Goal: Find contact information: Find contact information

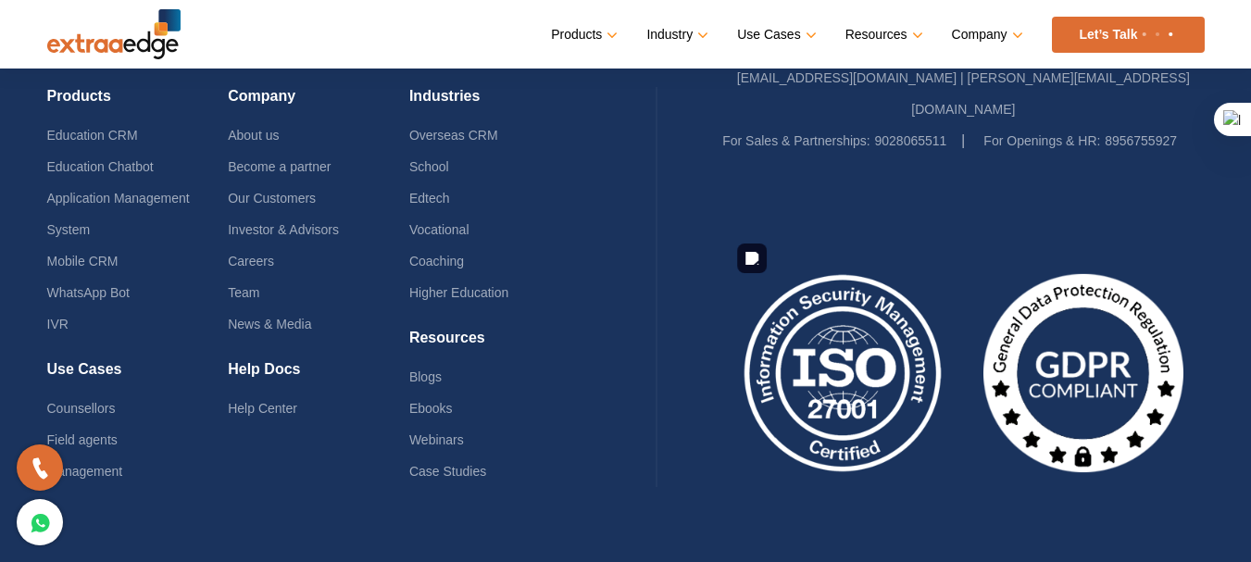
scroll to position [4671, 0]
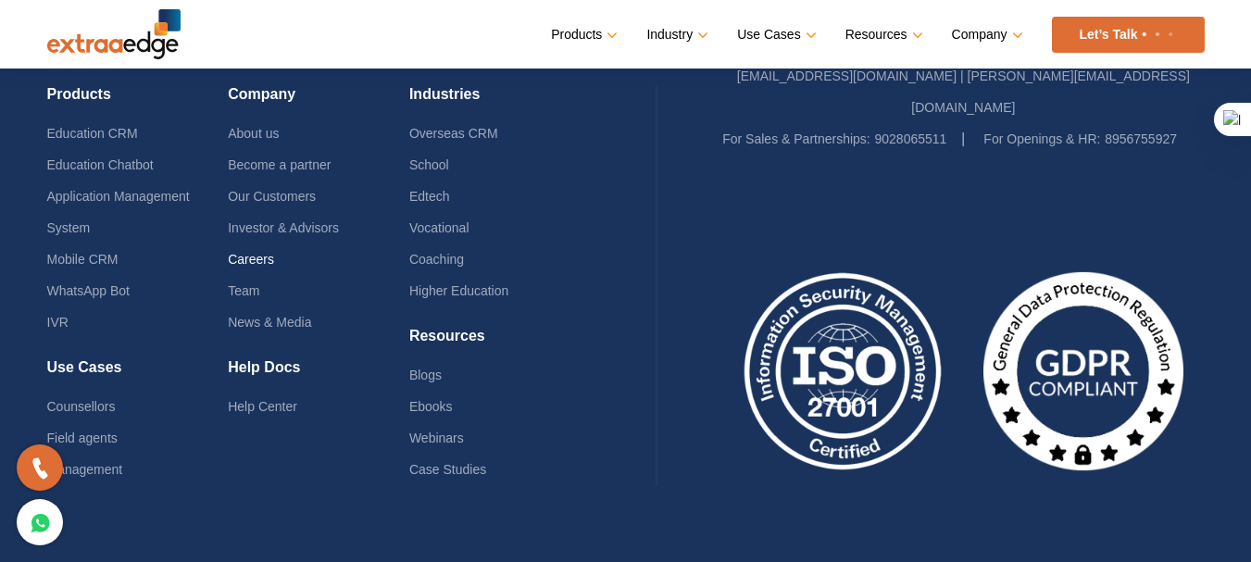
click at [249, 252] on link "Careers" at bounding box center [251, 259] width 46 height 15
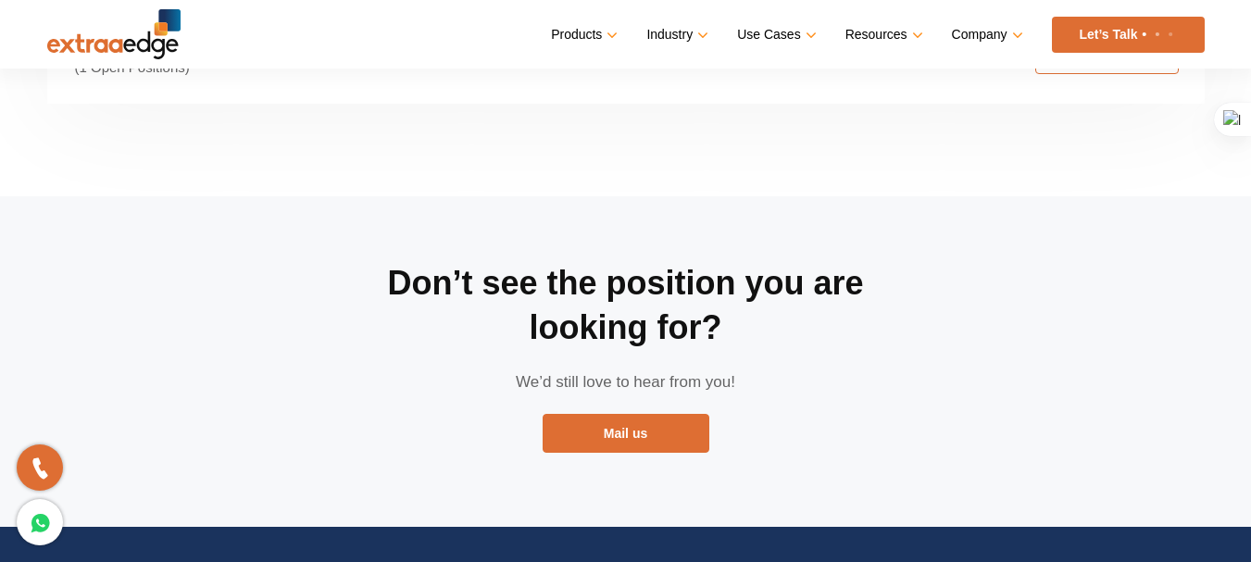
scroll to position [3457, 0]
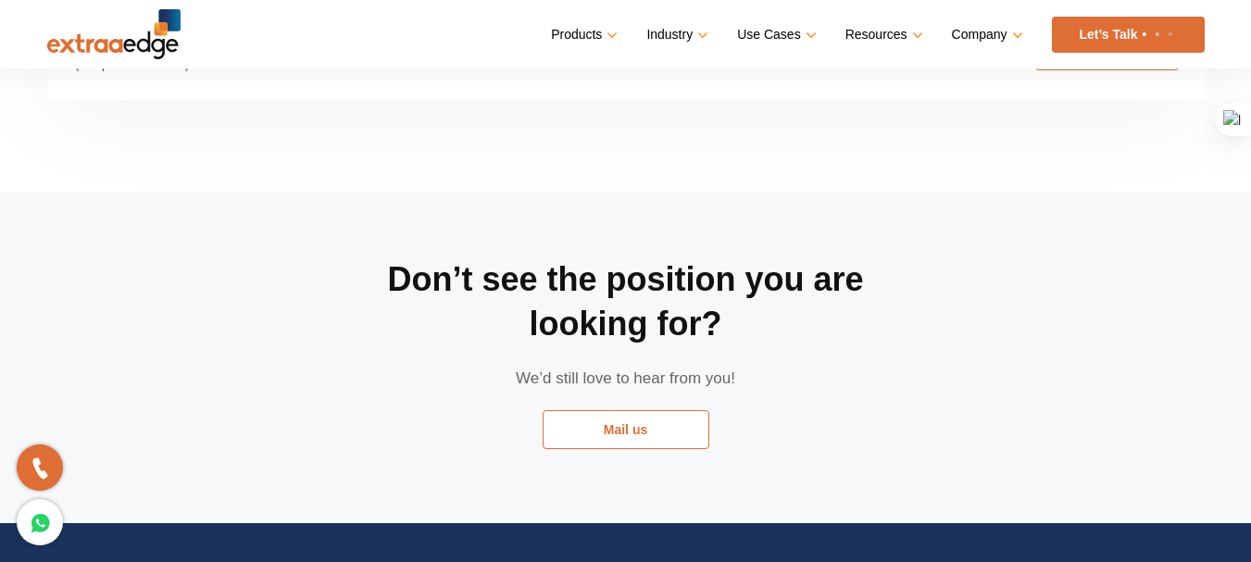
click at [640, 410] on link "Mail us" at bounding box center [626, 429] width 167 height 39
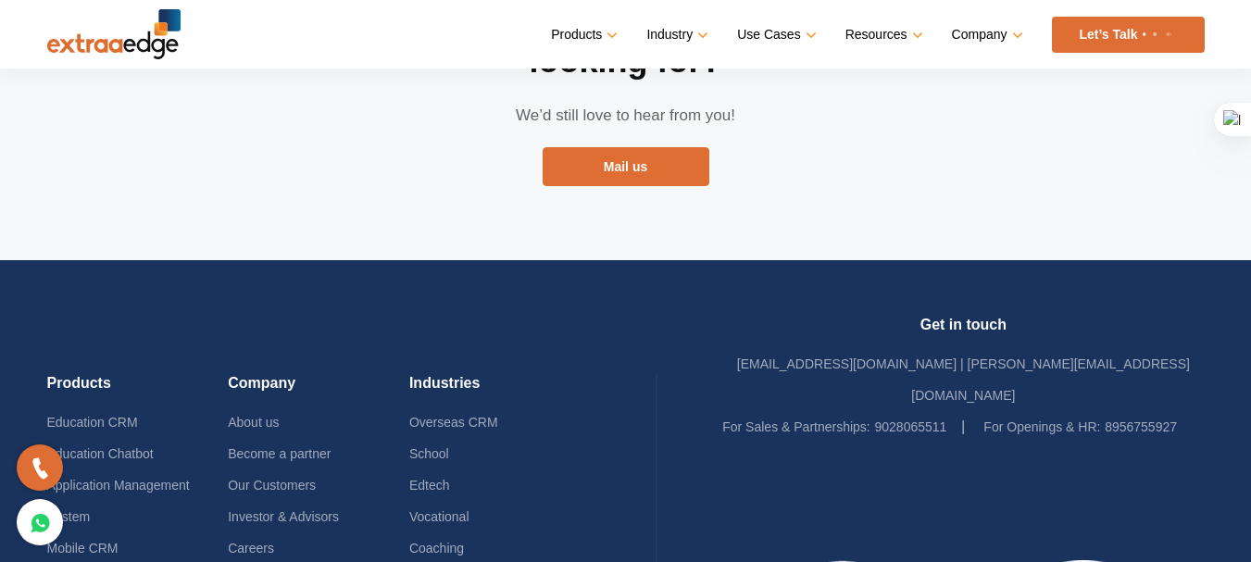
scroll to position [3721, 0]
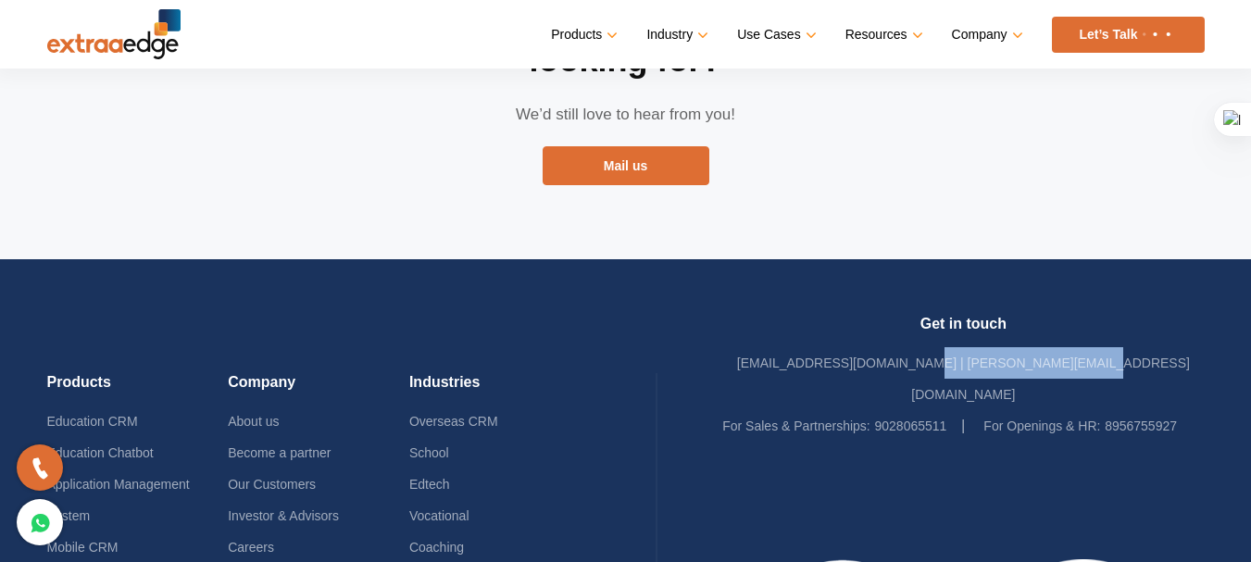
drag, startPoint x: 1137, startPoint y: 276, endPoint x: 968, endPoint y: 293, distance: 169.4
click at [968, 315] on div "Get in touch sales@theextraaedge.com | ratnali@theextraaedge.com For Sales & Pa…" at bounding box center [963, 378] width 482 height 127
copy link "ratnali@theextraaedge.com"
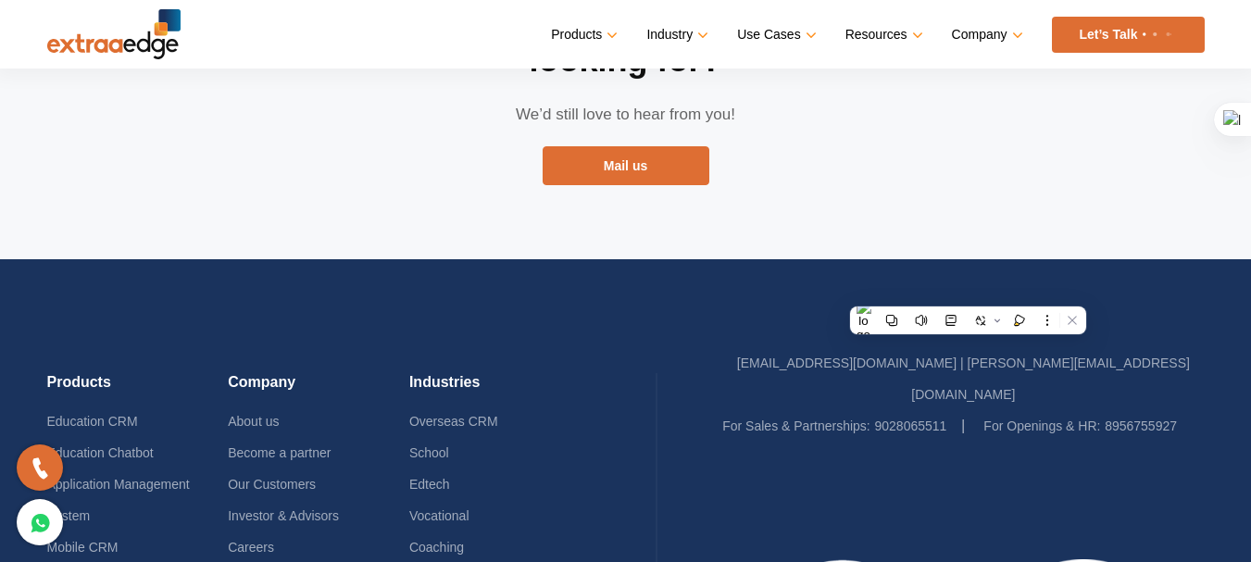
click at [631, 393] on div "Products Education CRM Education Chatbot Application Management System Mobile C…" at bounding box center [352, 573] width 611 height 400
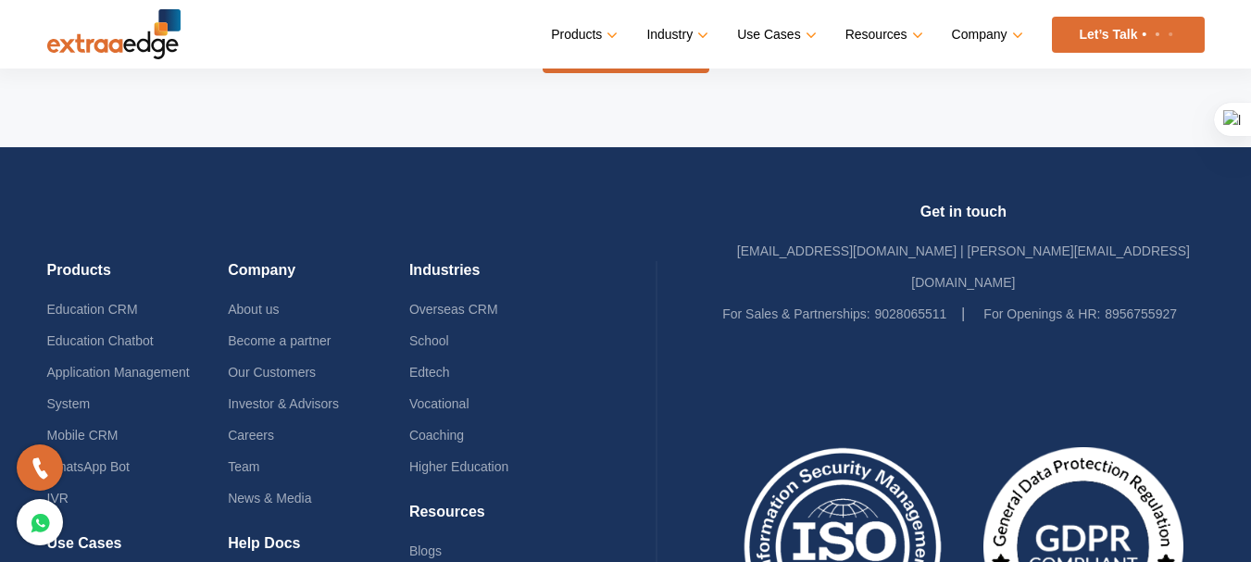
scroll to position [3838, 0]
